Goal: Check status: Check status

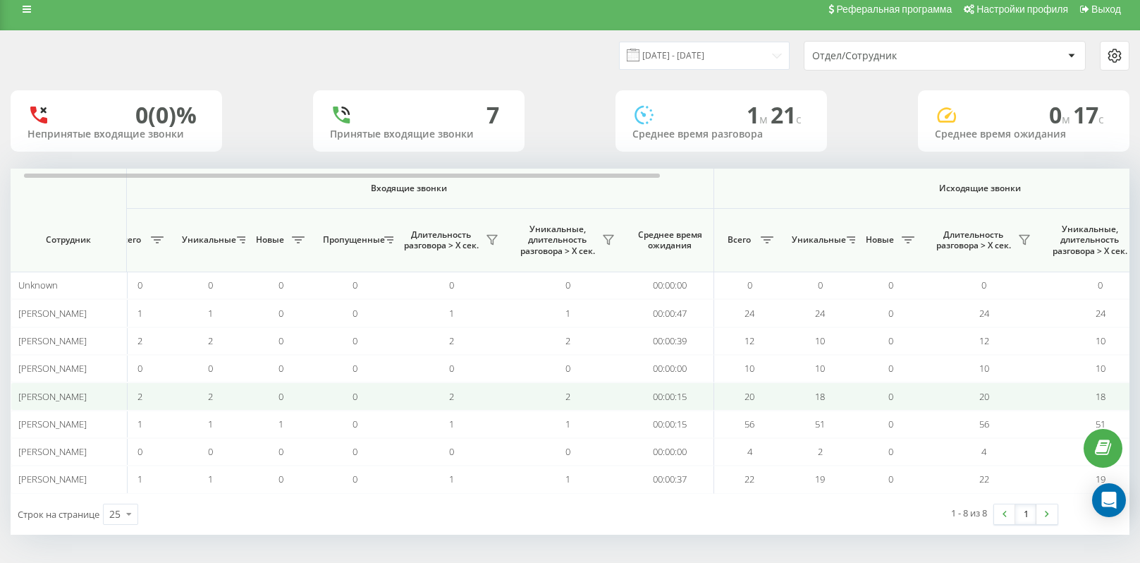
scroll to position [0, 23]
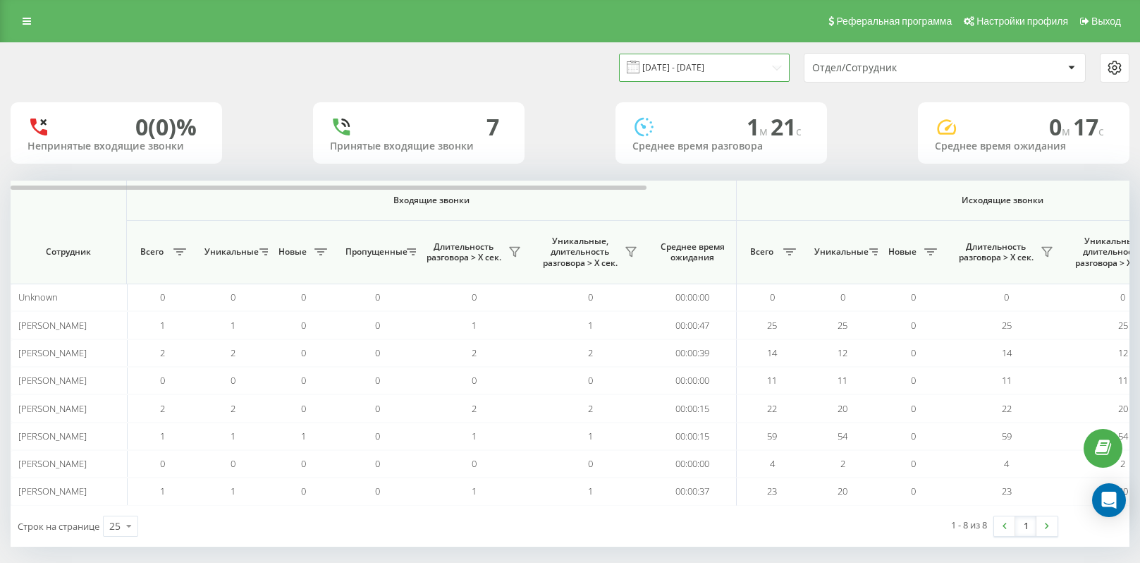
click at [776, 71] on input "23.09.2025 - 23.09.2025" at bounding box center [704, 68] width 171 height 28
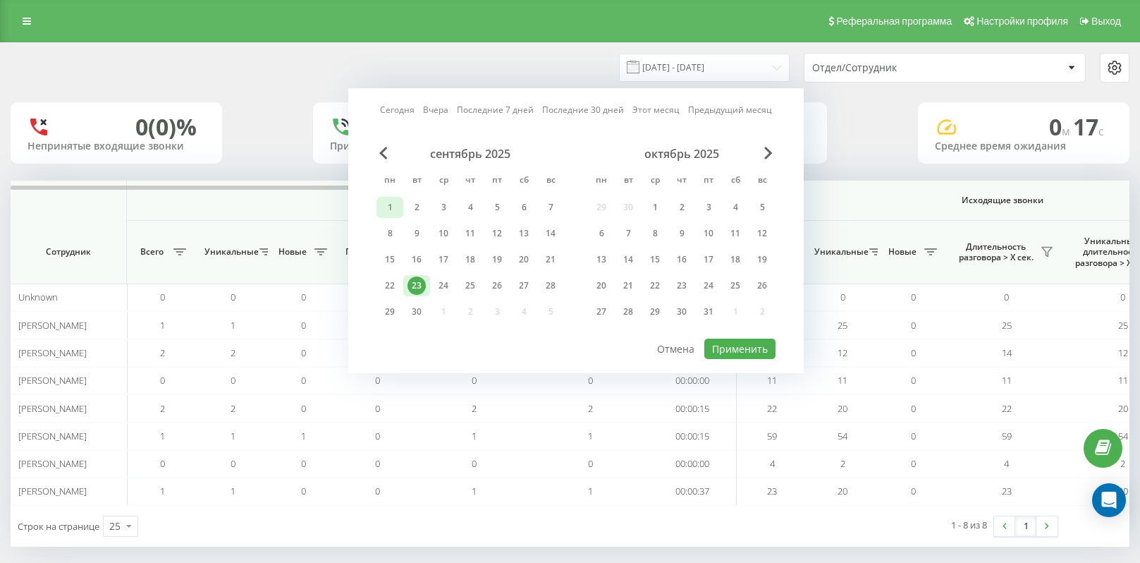
click at [391, 204] on div "1" at bounding box center [390, 207] width 18 height 18
click at [418, 286] on div "23" at bounding box center [417, 285] width 18 height 18
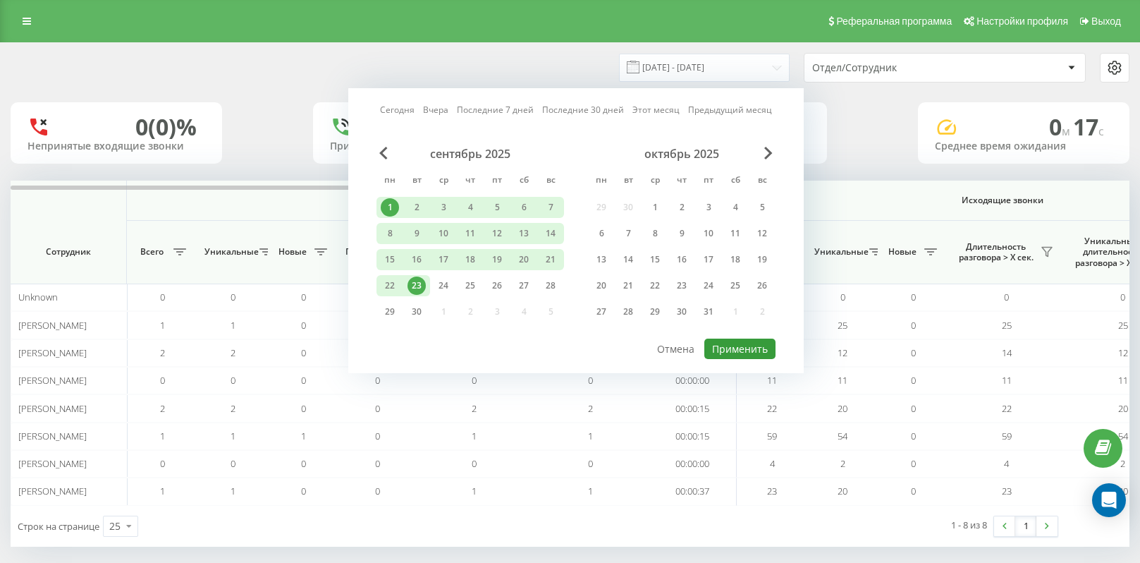
click at [753, 351] on button "Применить" at bounding box center [740, 349] width 71 height 20
type input "01.09.2025 - 23.09.2025"
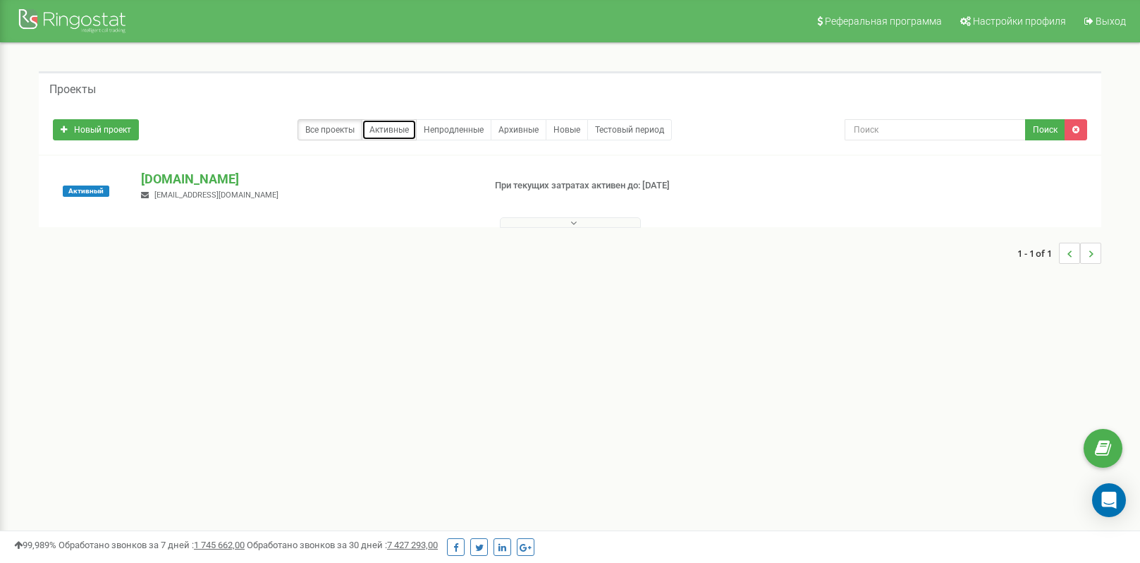
click at [400, 130] on link "Активные" at bounding box center [389, 129] width 55 height 21
click at [444, 125] on link "Непродленные" at bounding box center [453, 129] width 75 height 21
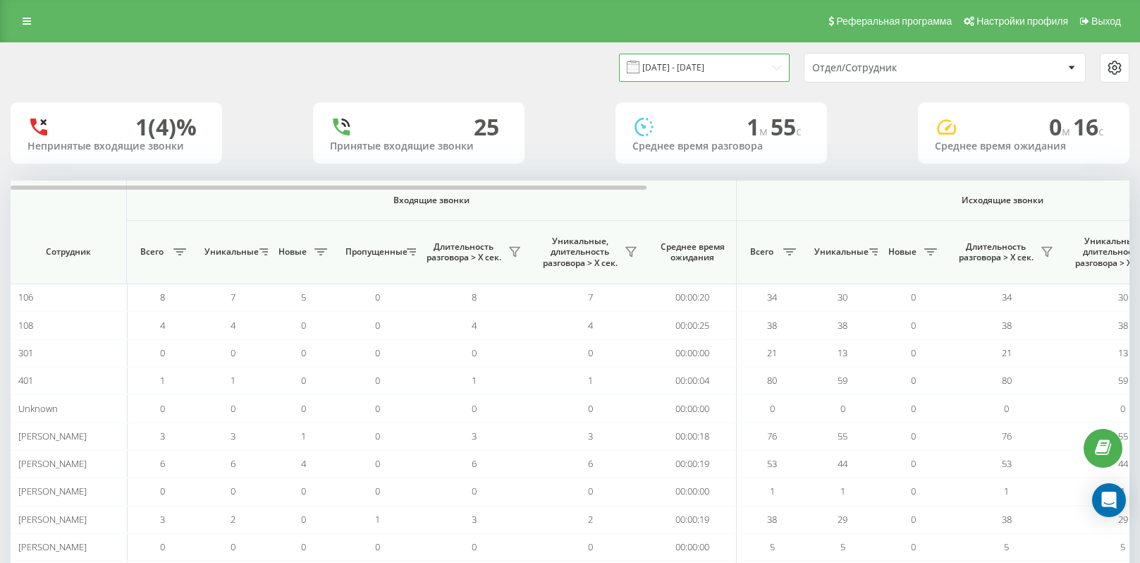
click at [768, 69] on input "[DATE] - [DATE]" at bounding box center [704, 68] width 171 height 28
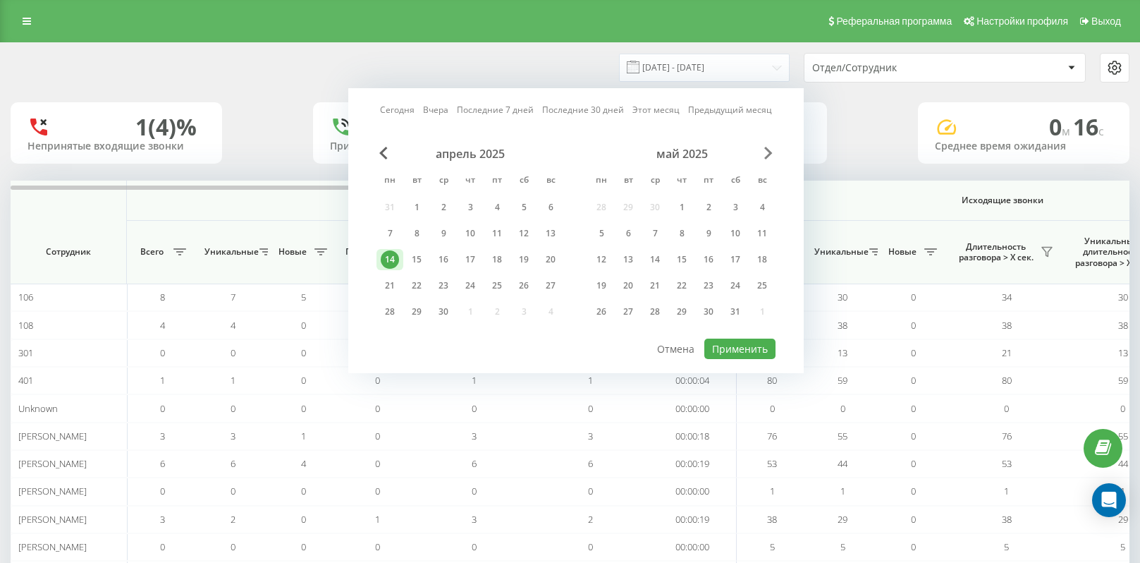
click at [769, 159] on span "Next Month" at bounding box center [769, 153] width 8 height 13
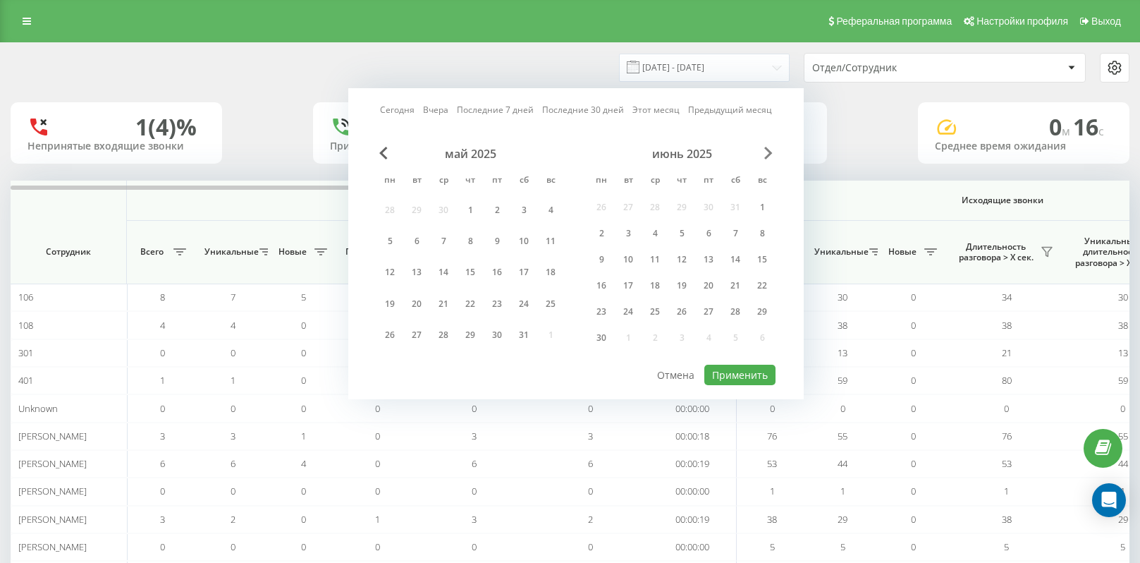
click at [769, 159] on span "Next Month" at bounding box center [769, 153] width 8 height 13
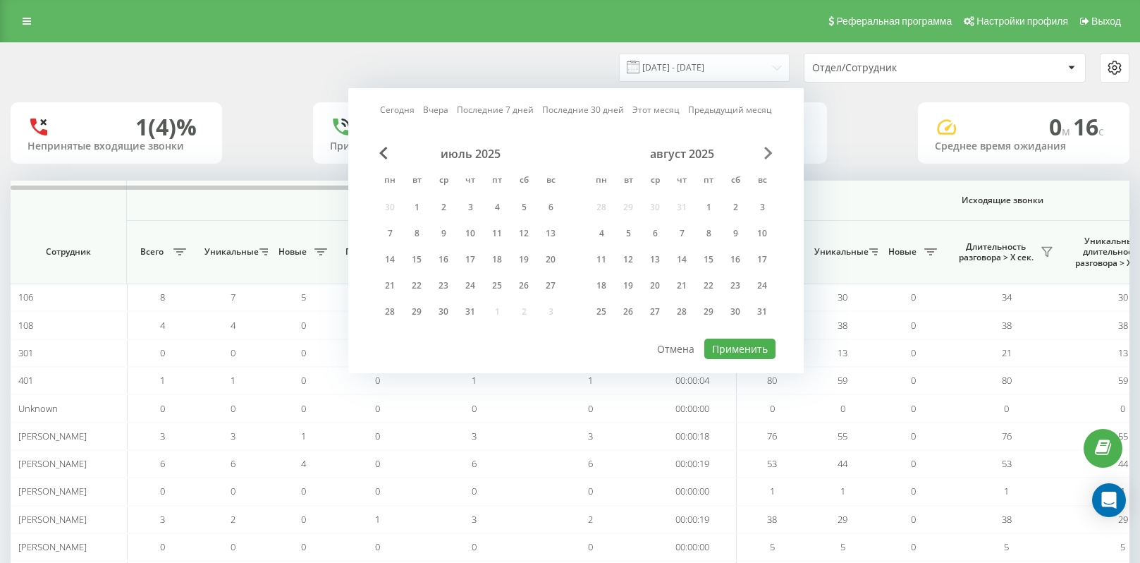
click at [769, 159] on span "Next Month" at bounding box center [769, 153] width 8 height 13
click at [634, 287] on div "23" at bounding box center [628, 285] width 18 height 18
click at [750, 351] on button "Применить" at bounding box center [740, 349] width 71 height 20
type input "23.09.2025 - 23.09.2025"
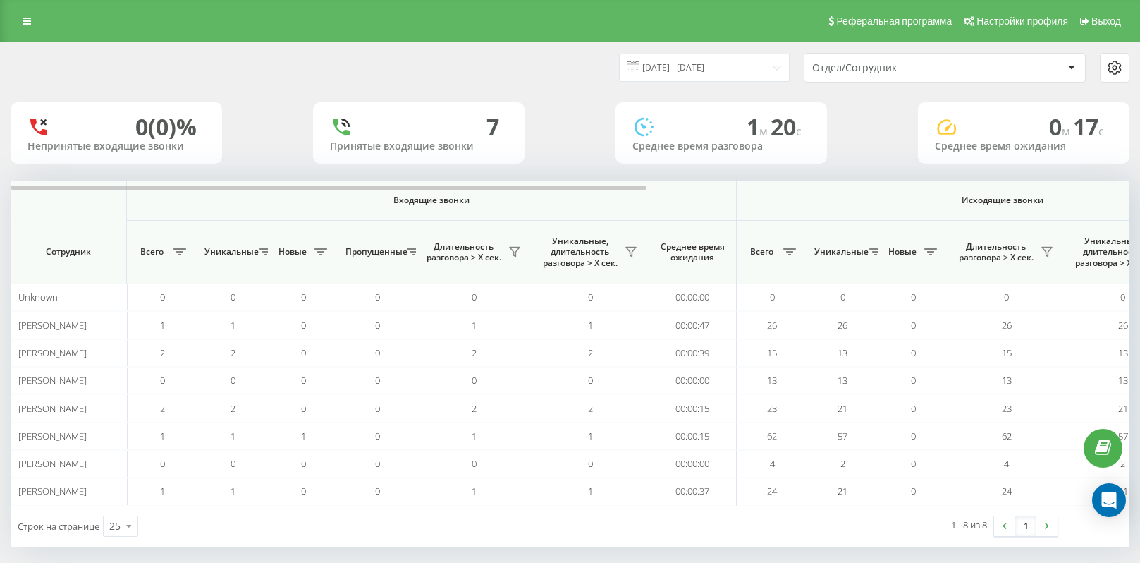
scroll to position [12, 0]
